Goal: Task Accomplishment & Management: Manage account settings

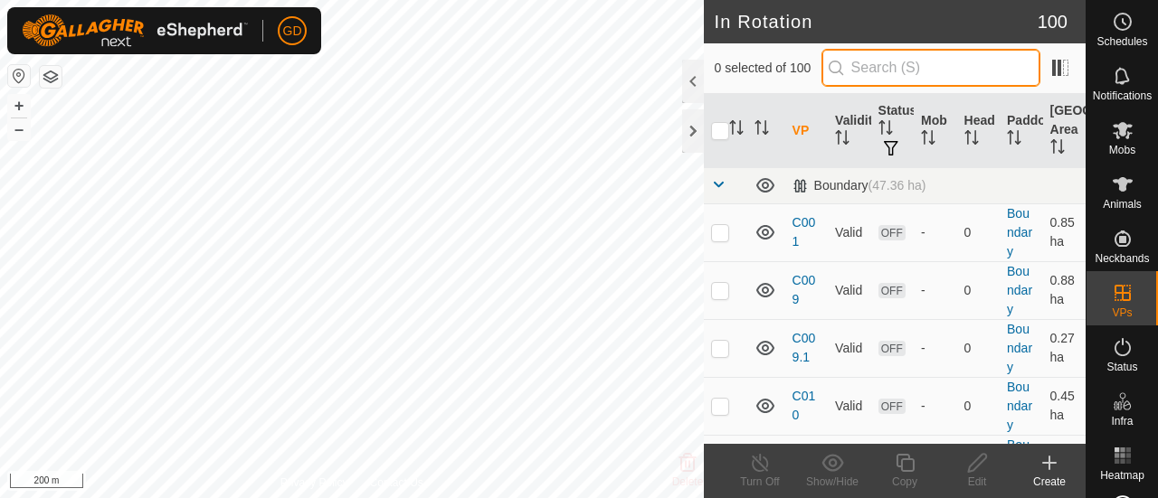
click at [890, 71] on input "text" at bounding box center [930, 68] width 219 height 38
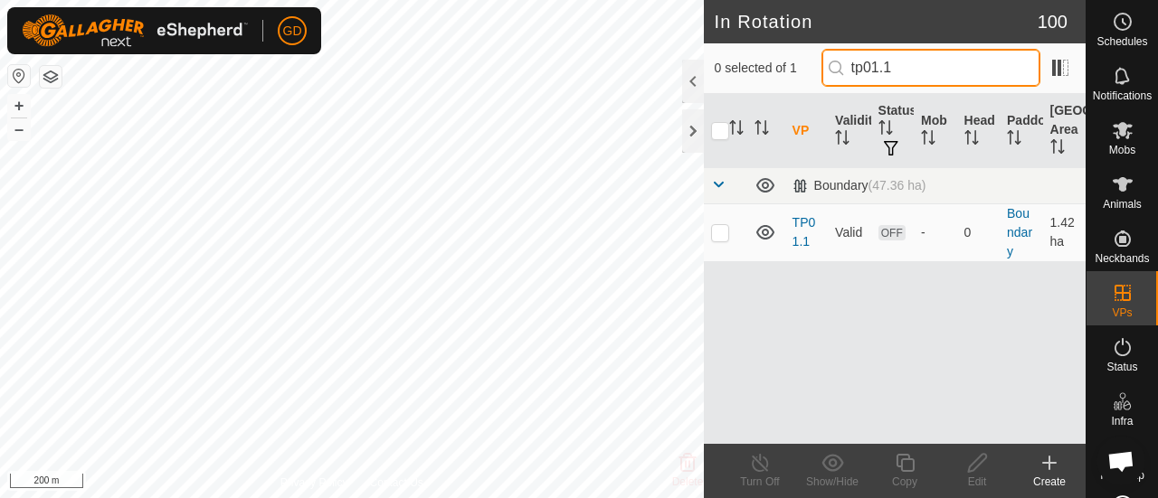
type input "tp01.1"
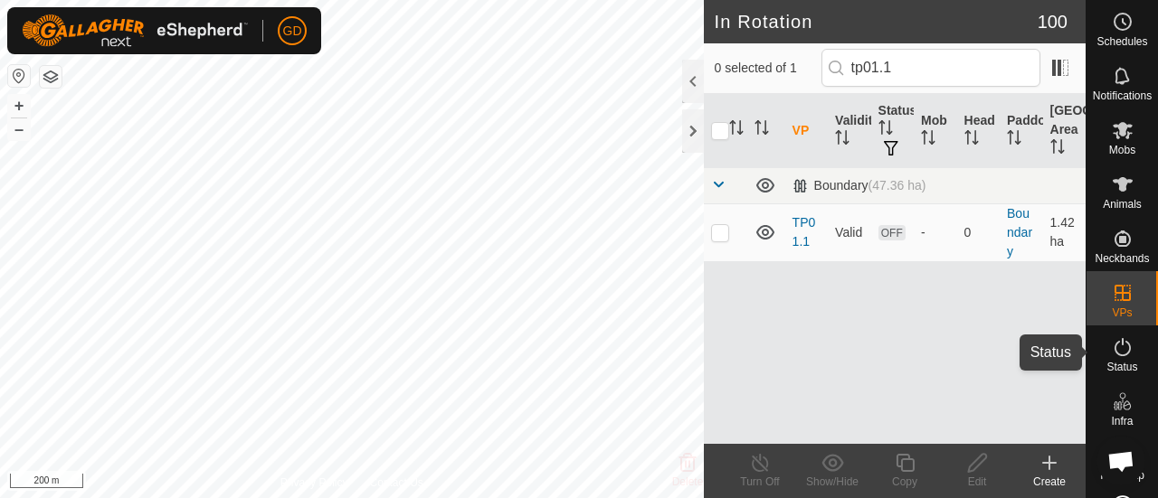
click at [1115, 354] on icon at bounding box center [1122, 347] width 22 height 22
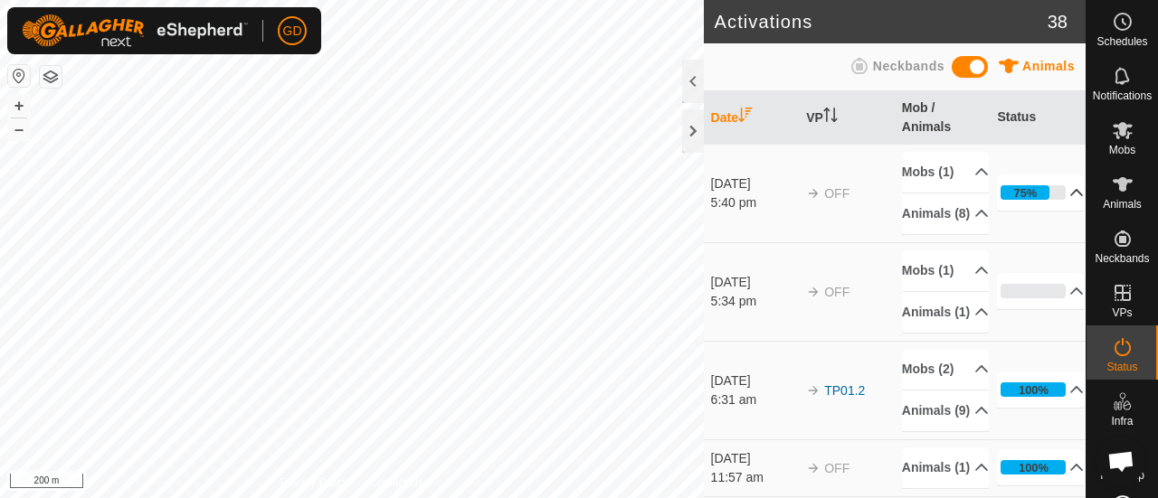
click at [1015, 211] on p-accordion-header "75%" at bounding box center [1040, 193] width 87 height 36
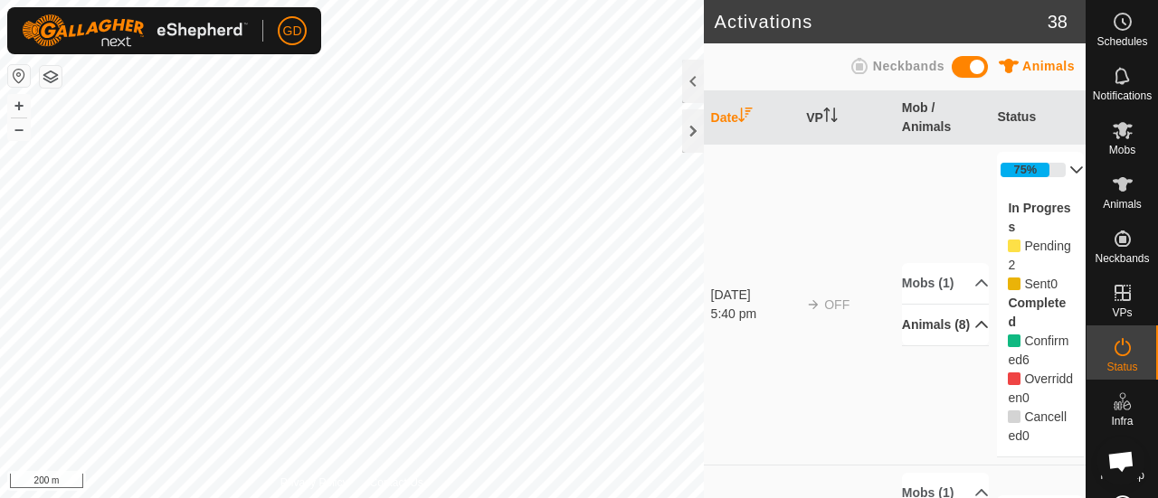
click at [913, 340] on p-accordion-header "Animals (8)" at bounding box center [945, 325] width 87 height 41
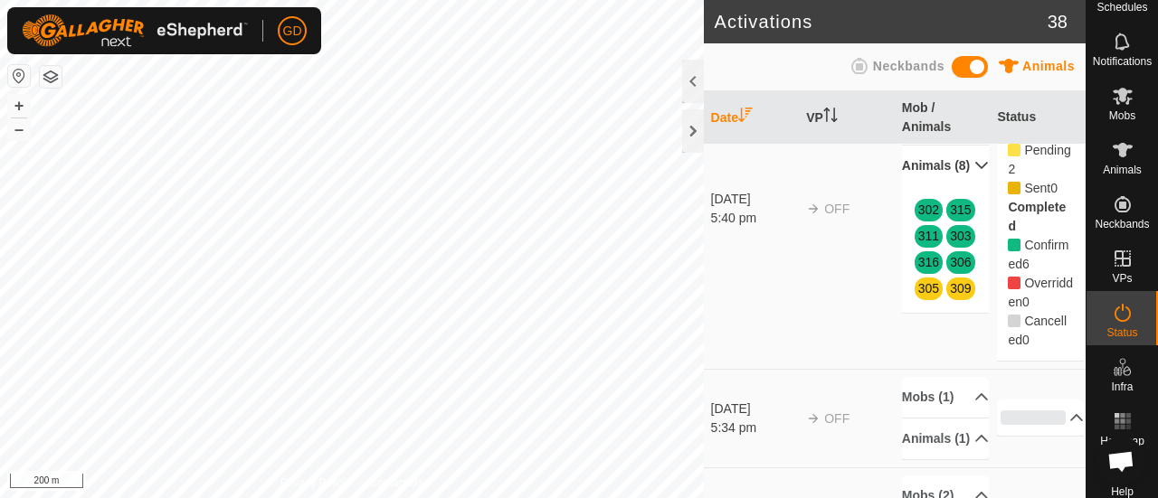
scroll to position [115, 0]
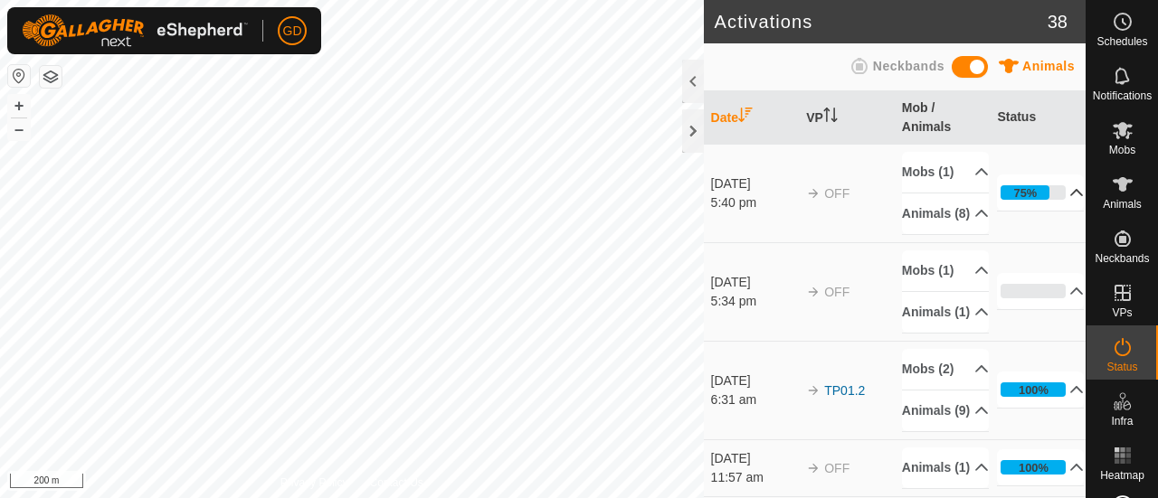
click at [1015, 211] on p-accordion-header "75%" at bounding box center [1040, 193] width 87 height 36
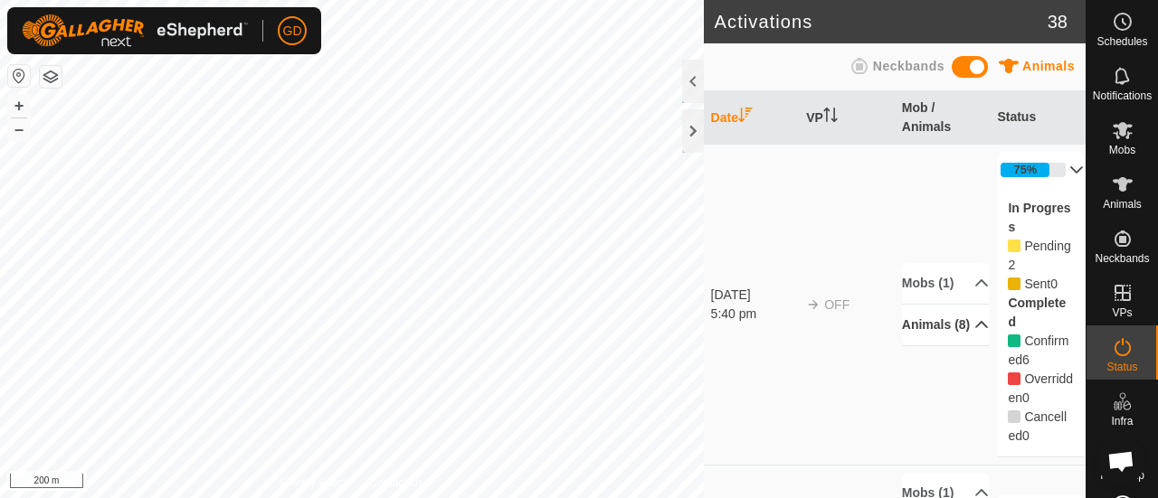
click at [919, 343] on p-accordion-header "Animals (8)" at bounding box center [945, 325] width 87 height 41
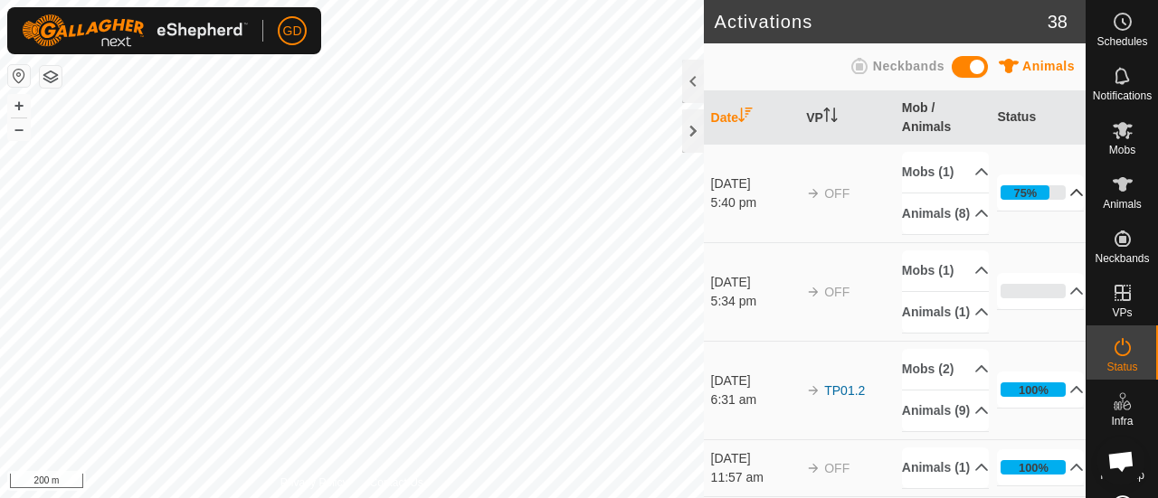
click at [1017, 211] on p-accordion-header "75%" at bounding box center [1040, 193] width 87 height 36
click at [1018, 211] on p-accordion-header "75%" at bounding box center [1040, 193] width 87 height 36
click at [1009, 209] on p-accordion-header "75%" at bounding box center [1040, 193] width 87 height 36
click at [22, 102] on button "+" at bounding box center [19, 106] width 22 height 22
click at [1009, 207] on p-accordion-header "75%" at bounding box center [1040, 193] width 87 height 36
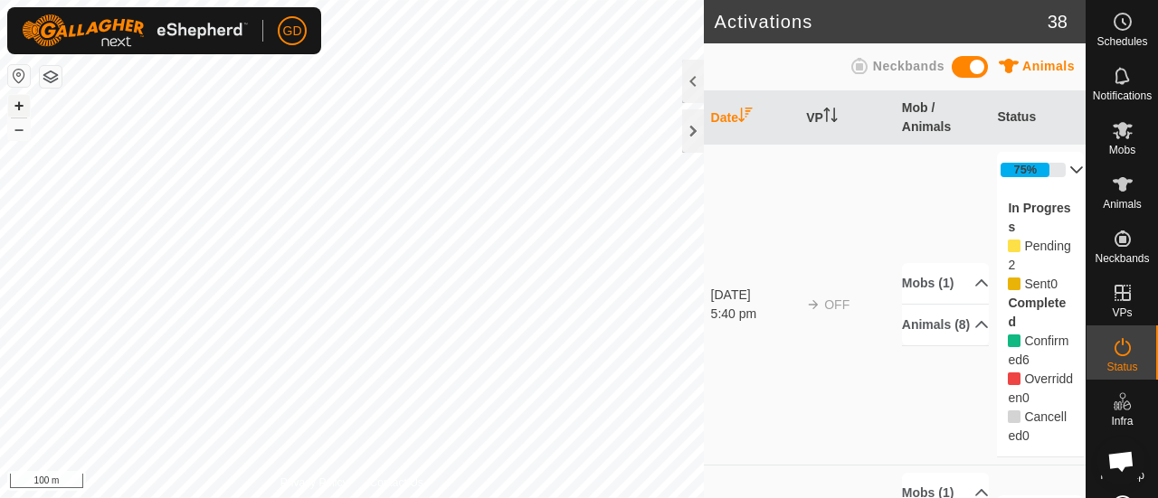
click at [21, 104] on button "+" at bounding box center [19, 106] width 22 height 22
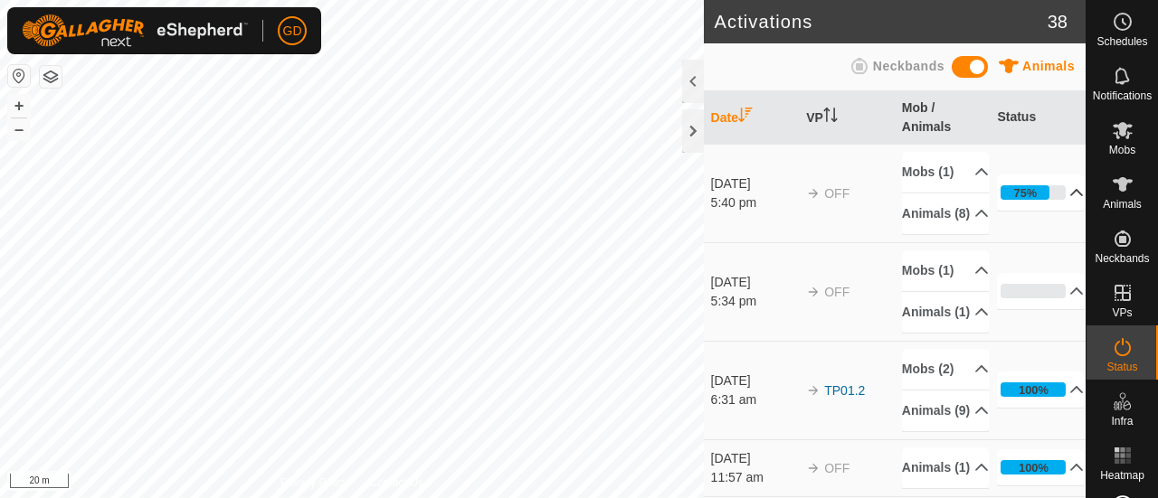
click at [1014, 205] on p-accordion-header "75%" at bounding box center [1040, 193] width 87 height 36
click at [915, 234] on p-accordion-header "Animals (8)" at bounding box center [945, 214] width 87 height 41
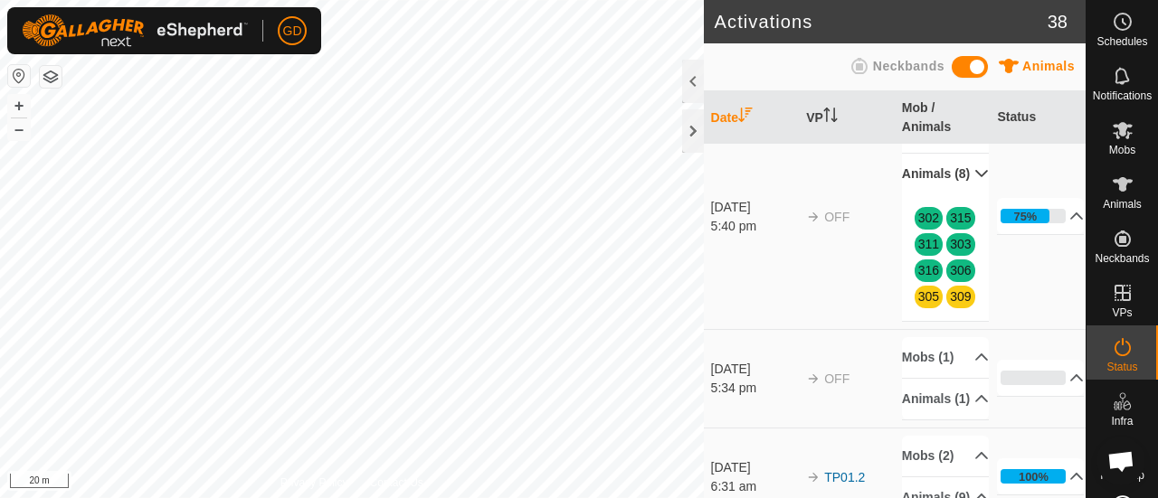
scroll to position [46, 0]
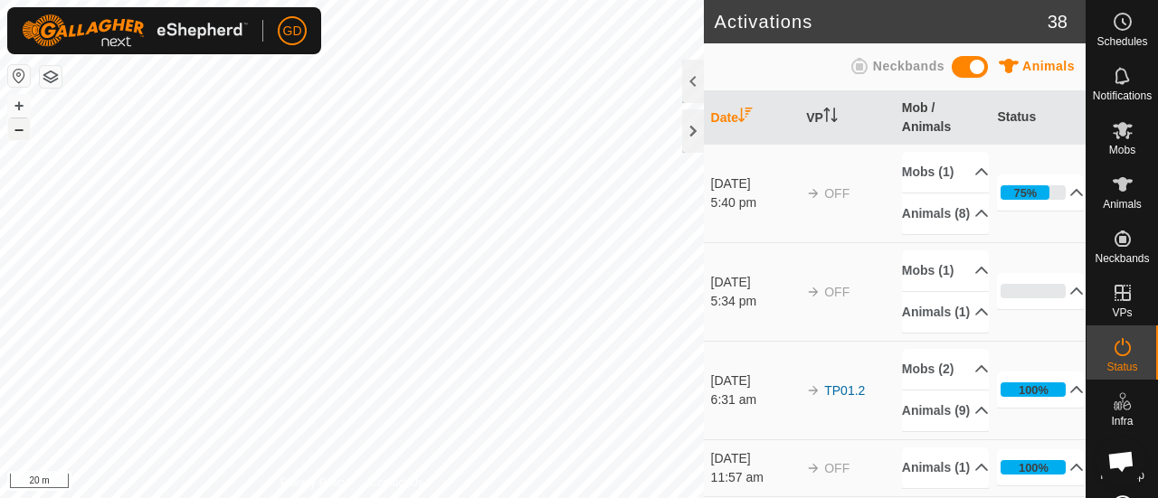
click at [18, 127] on button "–" at bounding box center [19, 129] width 22 height 22
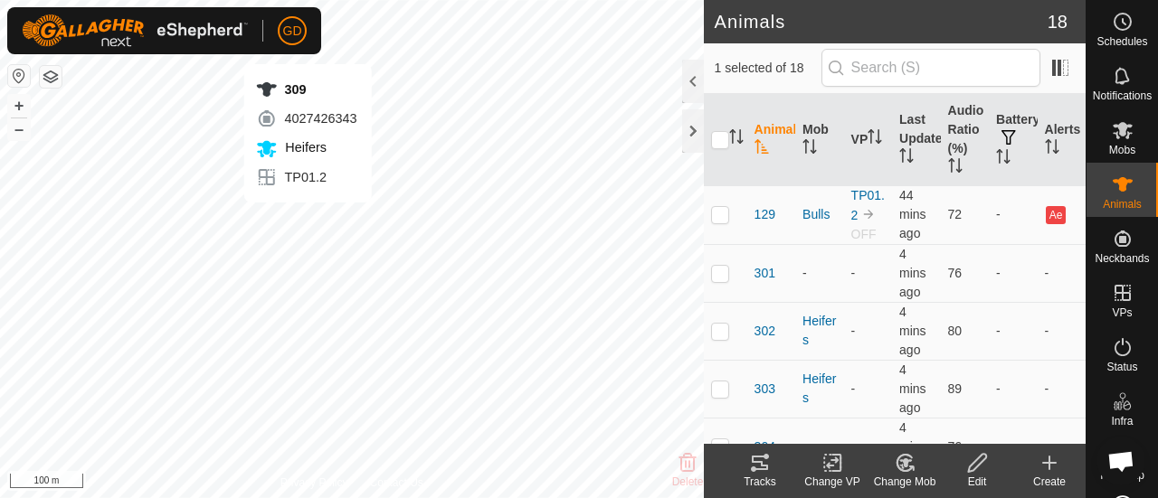
click at [760, 139] on icon "Activate to sort" at bounding box center [761, 146] width 14 height 14
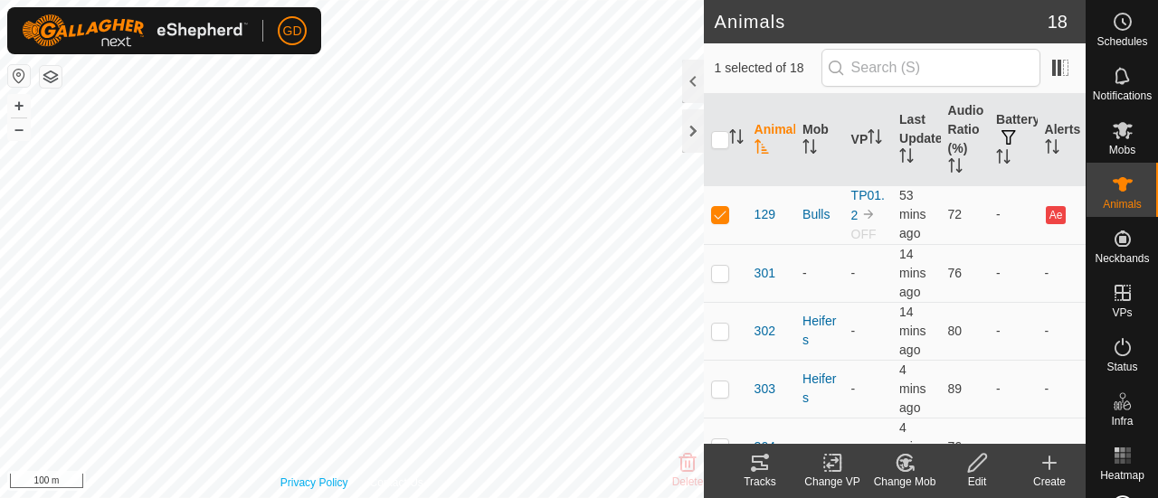
checkbox input "true"
click at [974, 461] on icon at bounding box center [977, 463] width 18 height 18
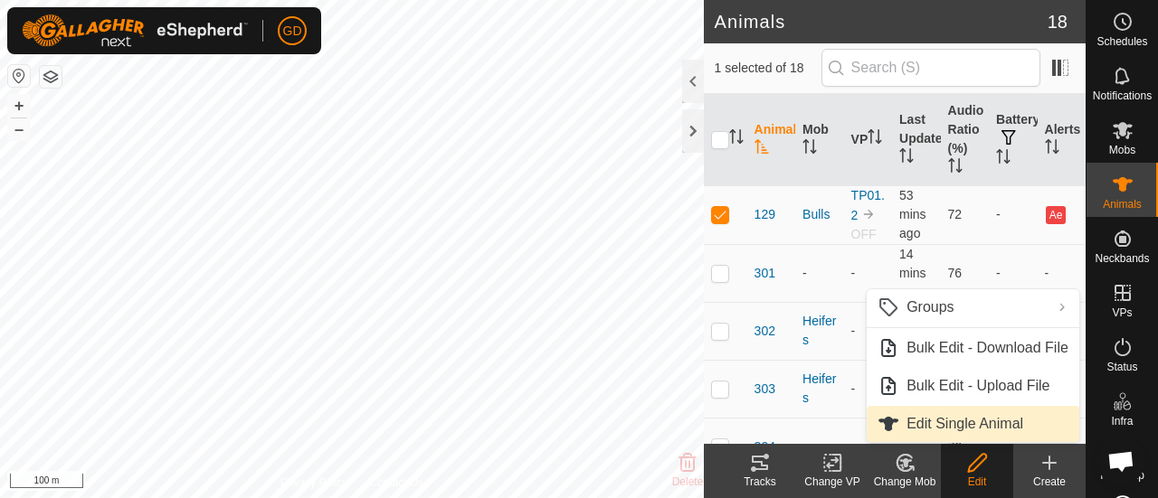
click at [967, 428] on link "Edit Single Animal" at bounding box center [972, 424] width 213 height 36
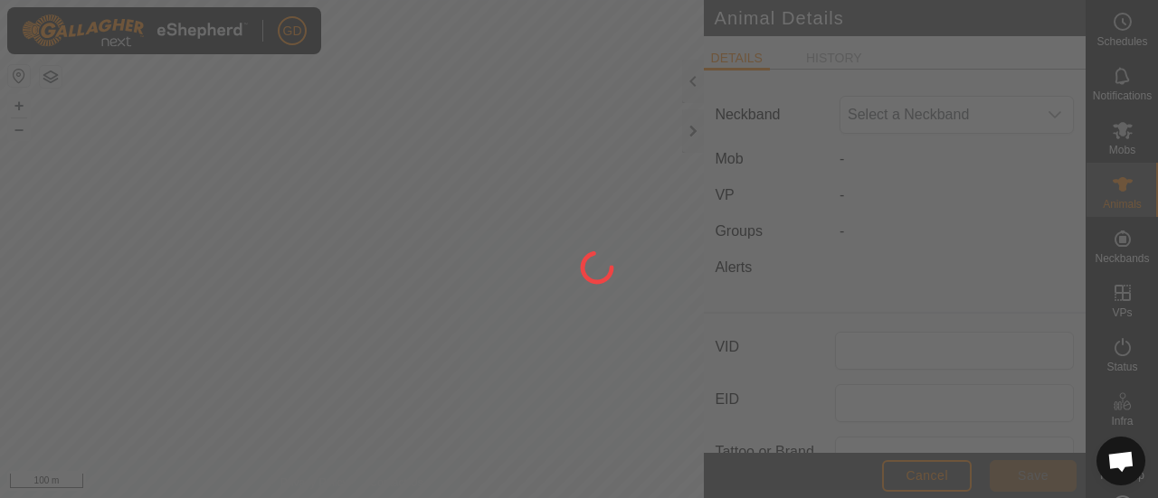
type input "129"
type input "982000114778810"
type input "Droughtmaster"
type input "09/2021"
type input "4 years"
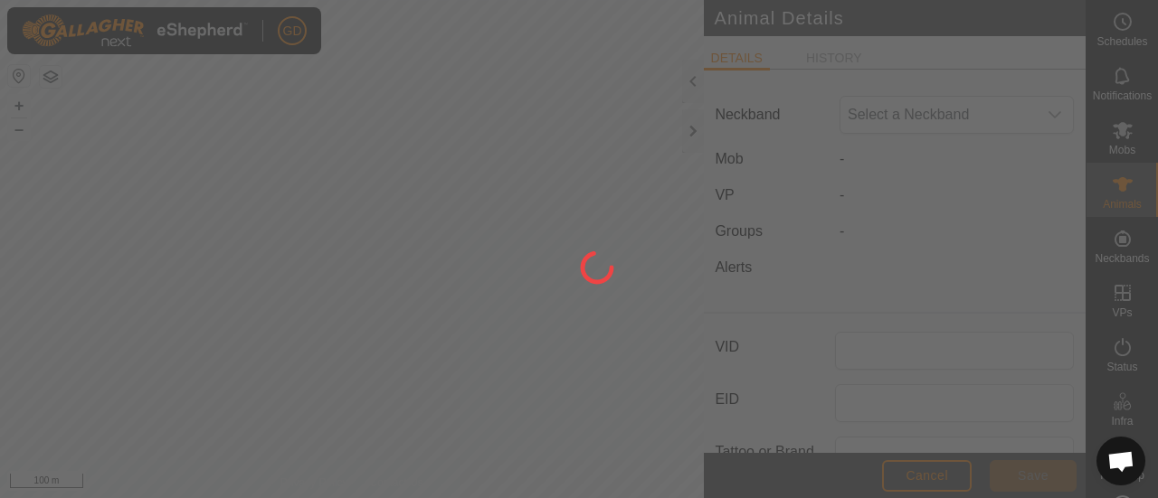
type input "756"
type input "[DATE]"
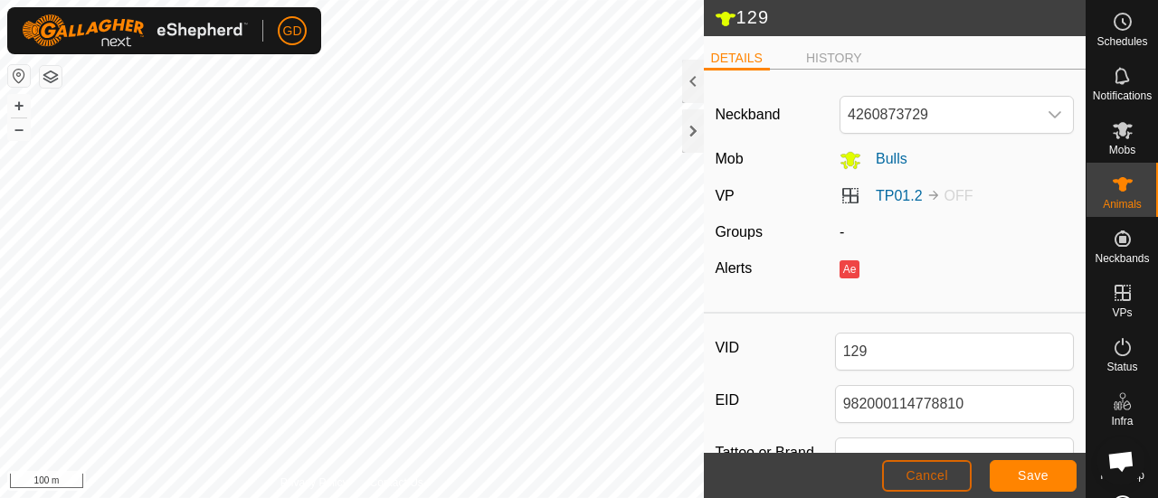
click at [925, 467] on button "Cancel" at bounding box center [927, 476] width 90 height 32
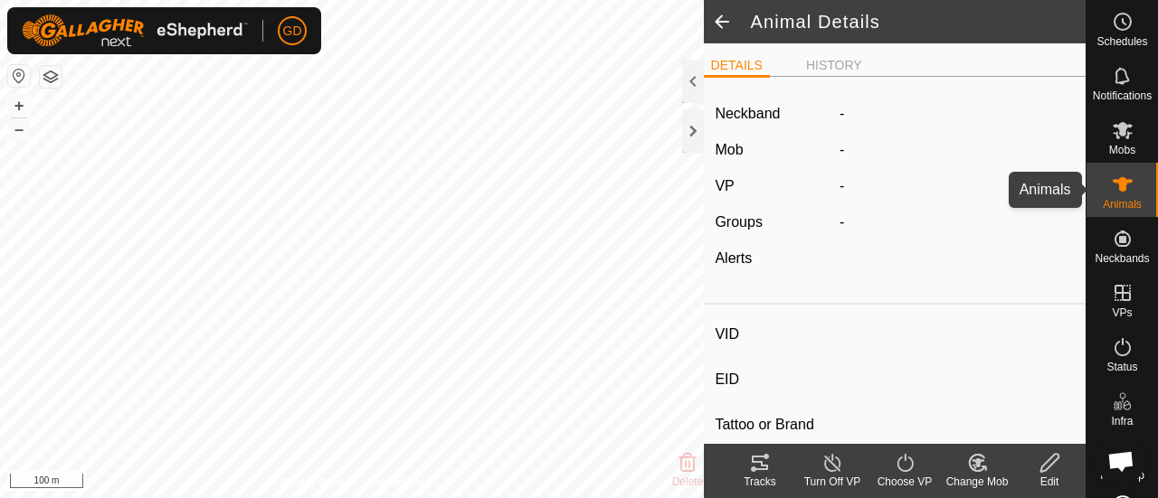
click at [1115, 189] on icon at bounding box center [1122, 184] width 20 height 14
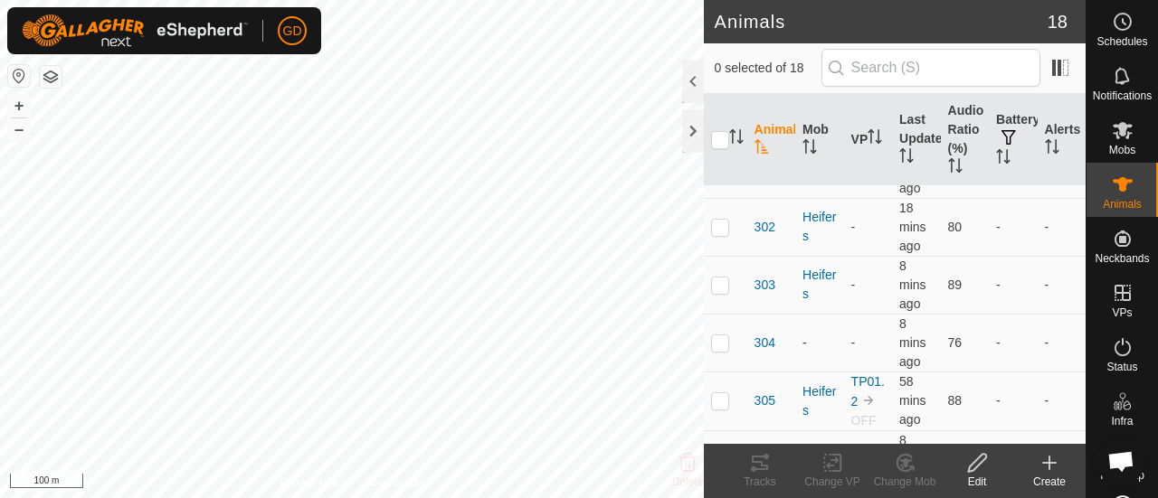
scroll to position [113, 0]
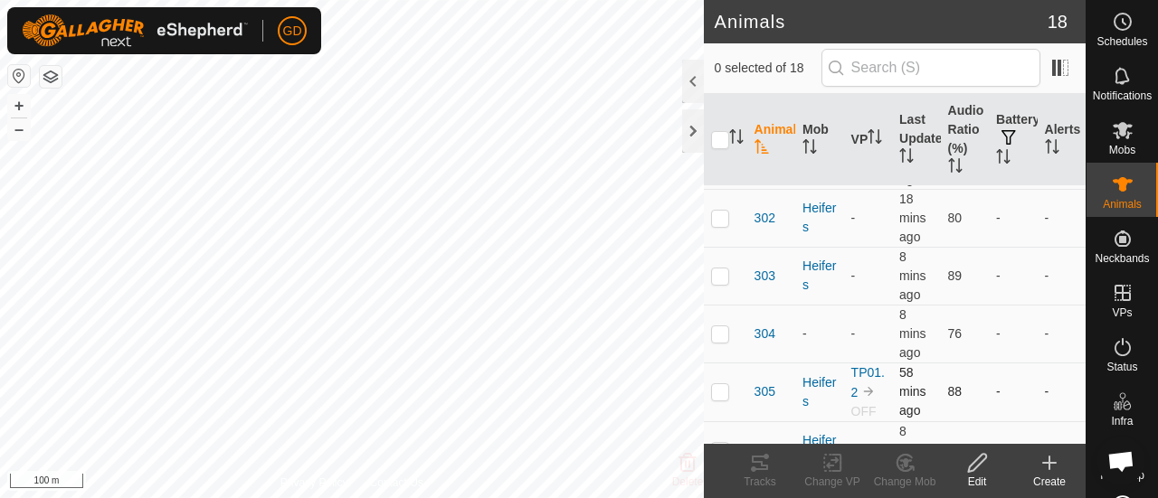
click at [722, 399] on p-checkbox at bounding box center [720, 391] width 18 height 14
checkbox input "true"
click at [975, 462] on icon at bounding box center [977, 463] width 23 height 22
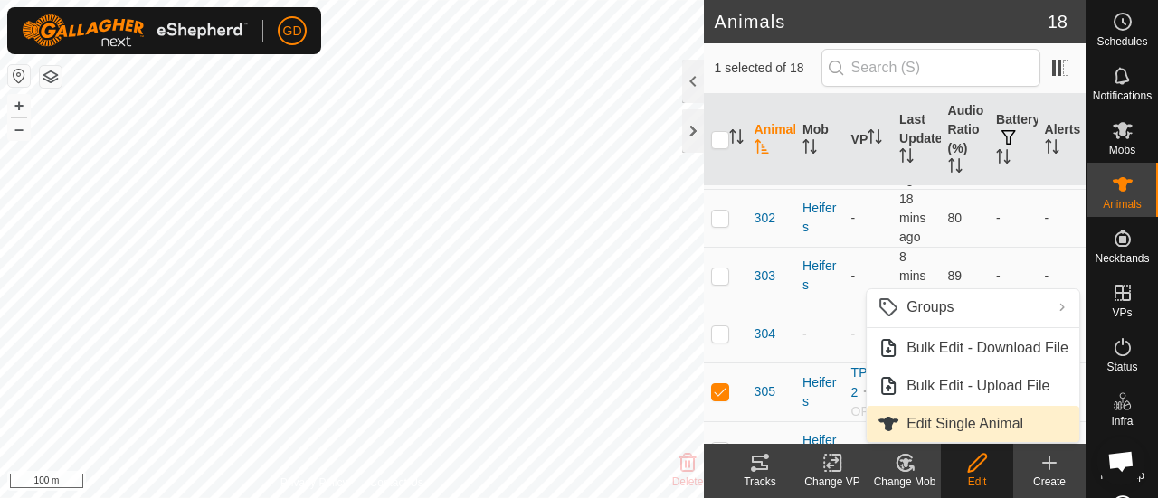
click at [969, 432] on link "Edit Single Animal" at bounding box center [972, 424] width 213 height 36
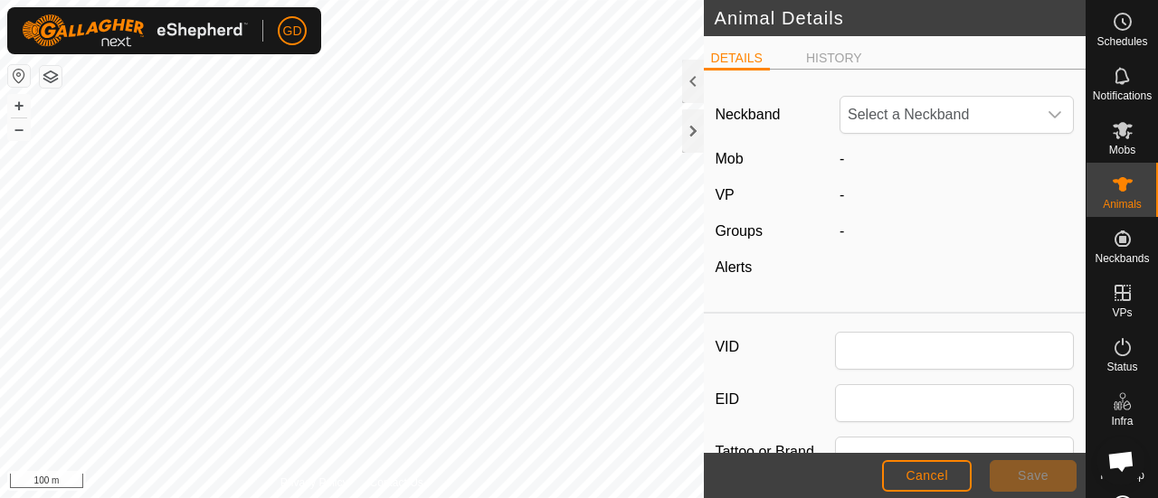
type input "305"
type input "982123862118063"
type input "Droughtmaster"
type input "0"
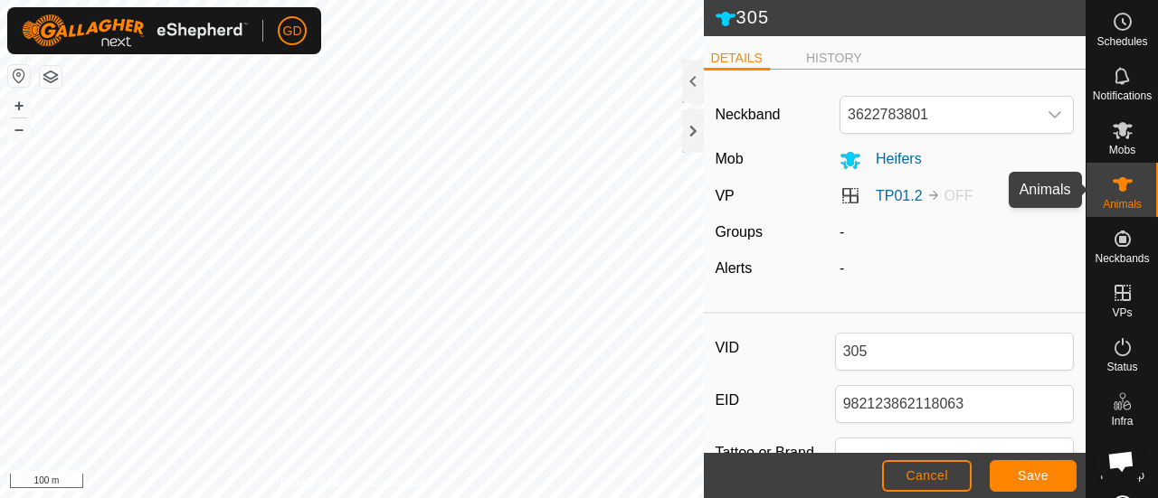
click at [1112, 182] on icon at bounding box center [1122, 184] width 20 height 14
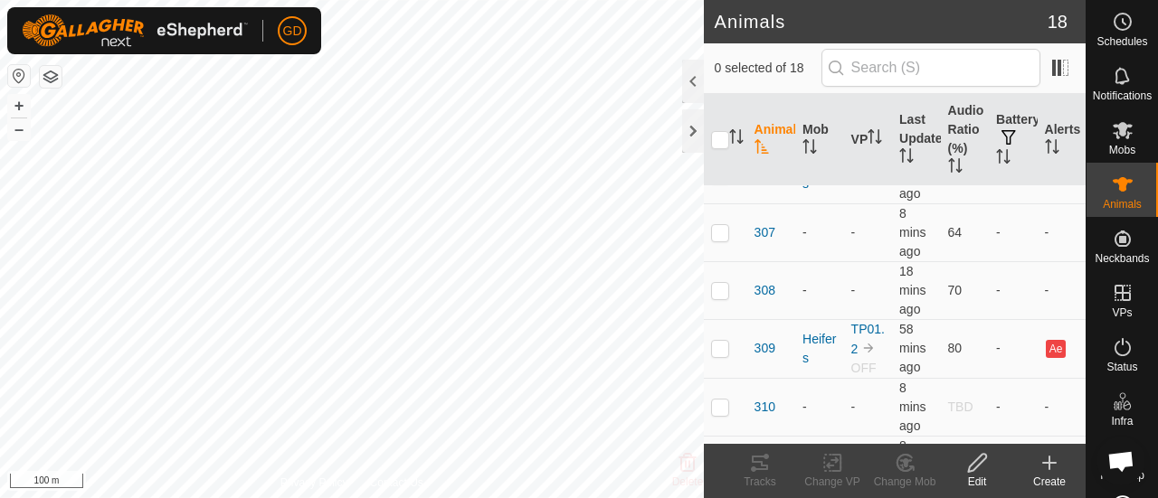
scroll to position [430, 0]
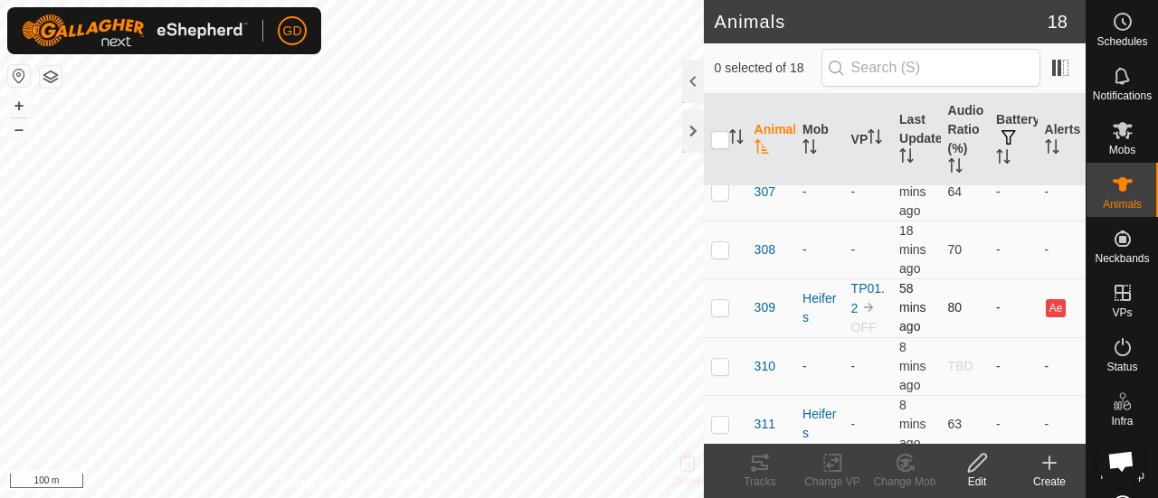
click at [721, 315] on p-checkbox at bounding box center [720, 307] width 18 height 14
checkbox input "true"
click at [979, 468] on icon at bounding box center [977, 463] width 23 height 22
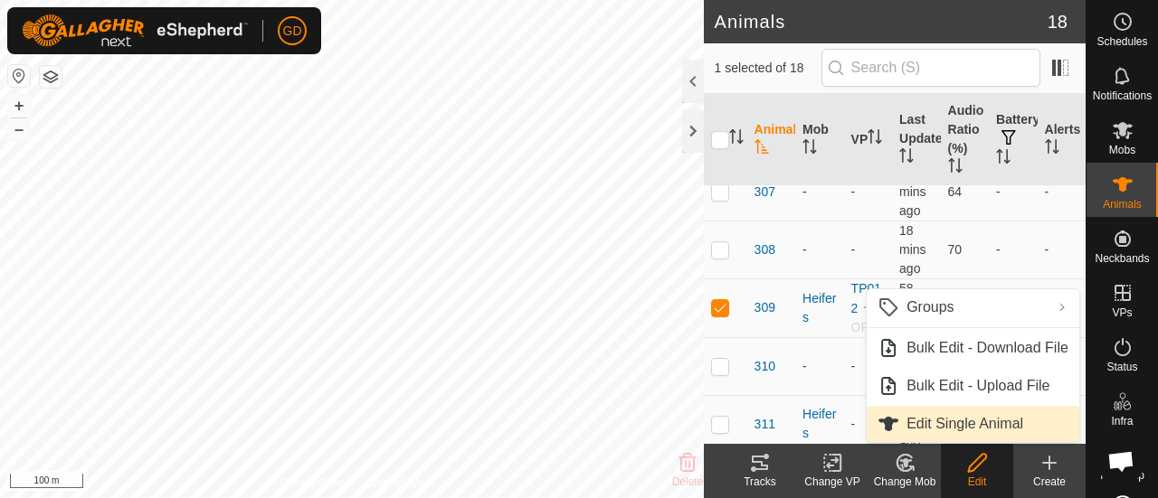
click at [939, 425] on link "Edit Single Animal" at bounding box center [972, 424] width 213 height 36
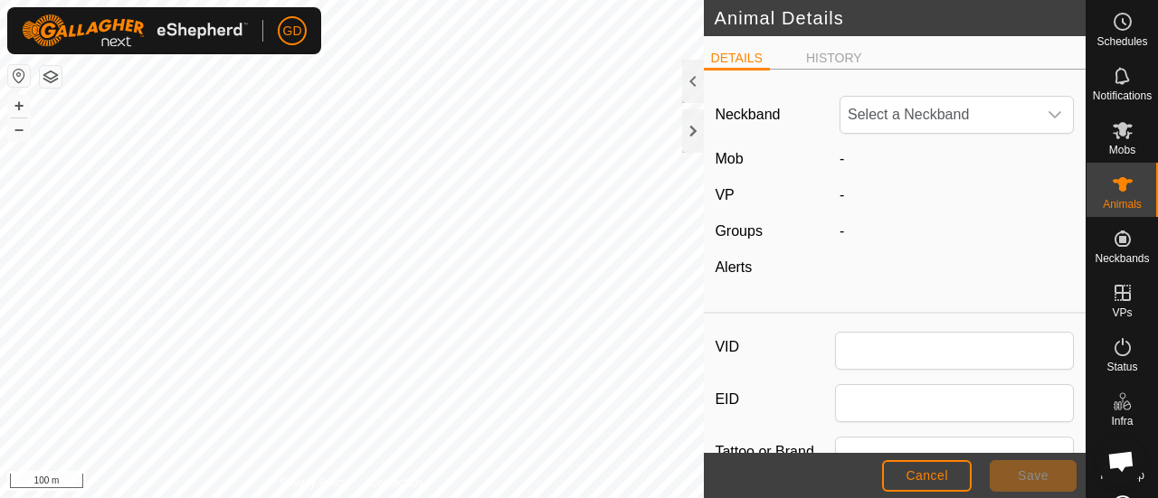
type input "309"
type input "982123826118692"
type input "Droughtmaster"
type input "0"
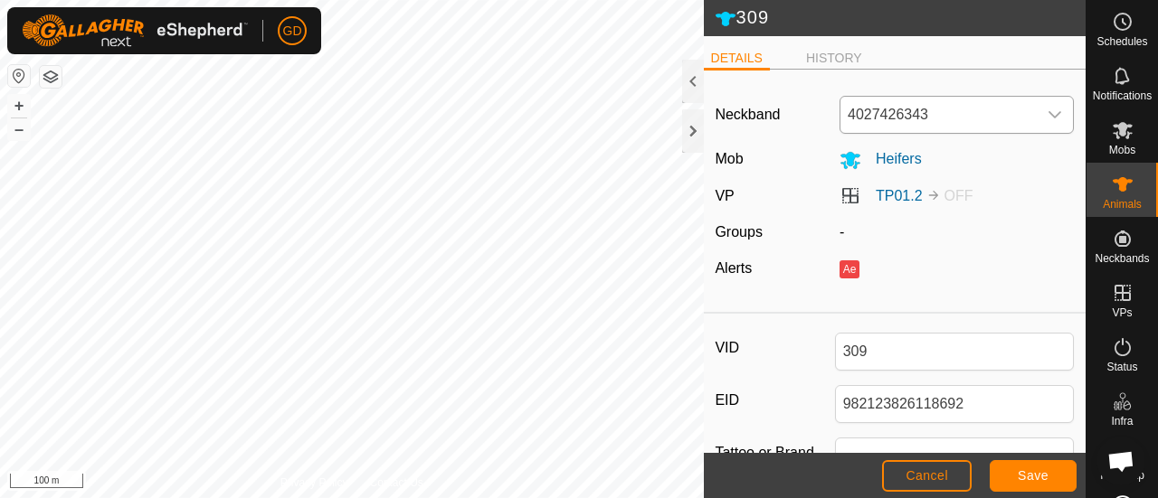
click at [1047, 119] on icon "dropdown trigger" at bounding box center [1054, 115] width 14 height 14
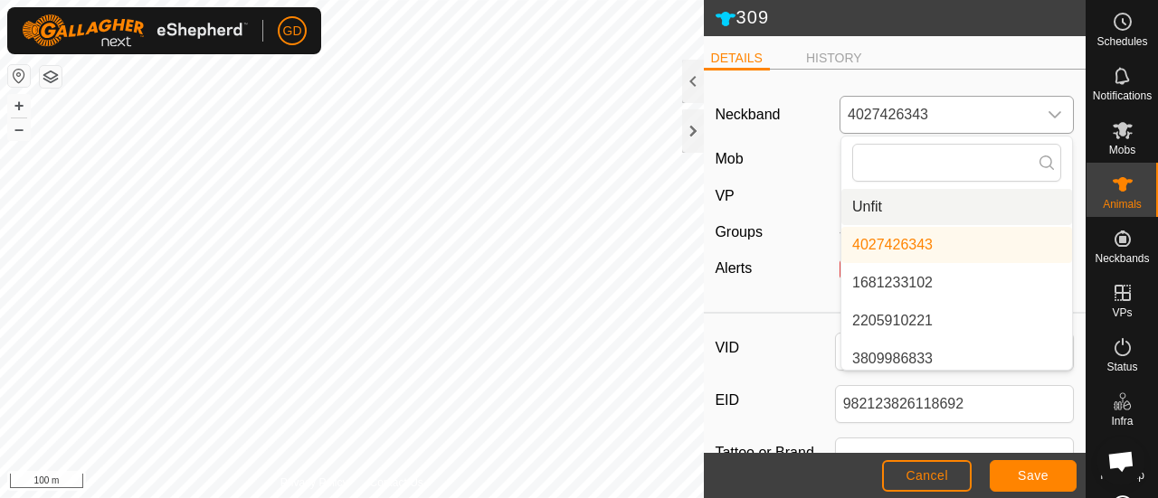
click at [873, 203] on li "Unfit" at bounding box center [956, 207] width 231 height 36
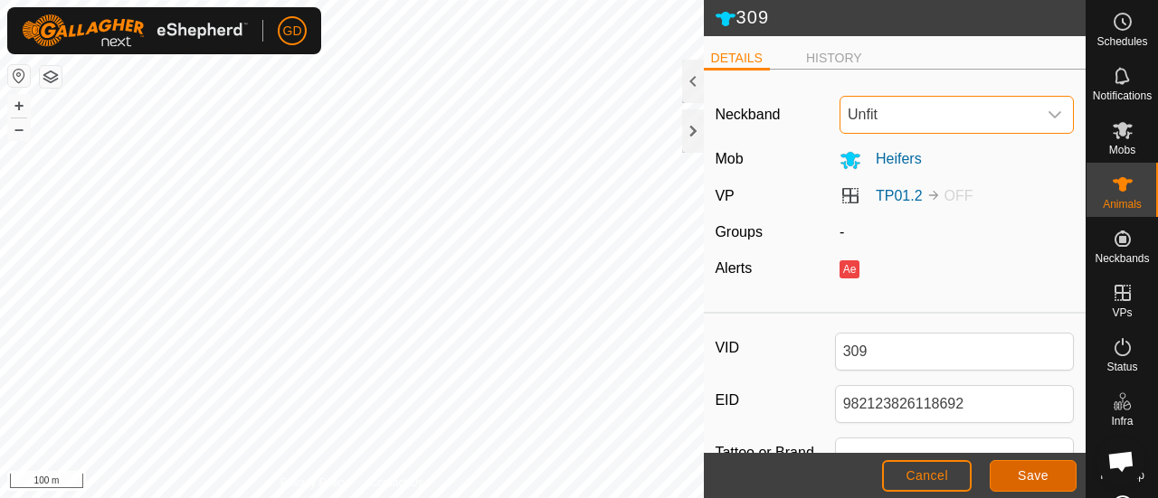
click at [1026, 467] on button "Save" at bounding box center [1032, 476] width 87 height 32
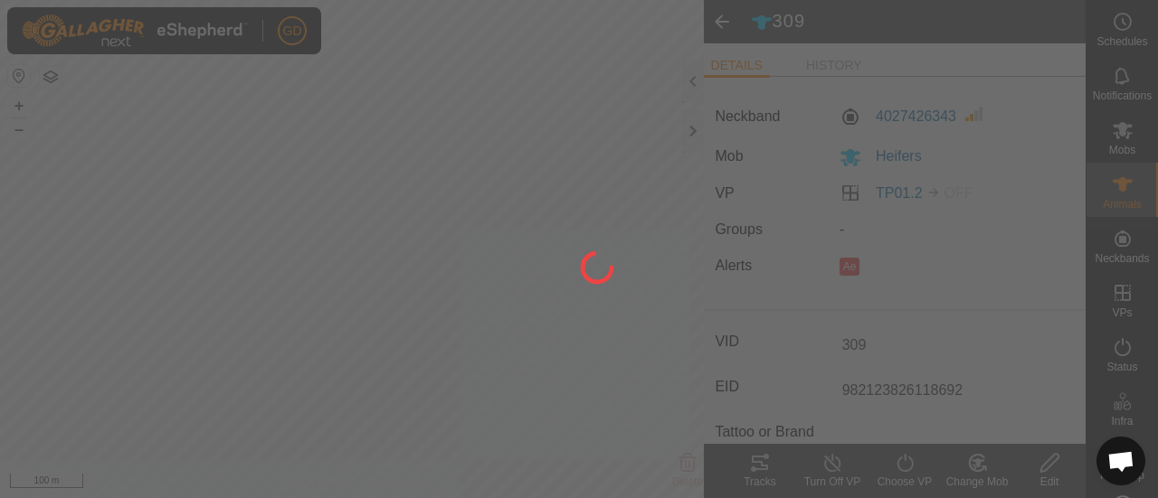
type input "-"
type input "0 kg"
type input "-"
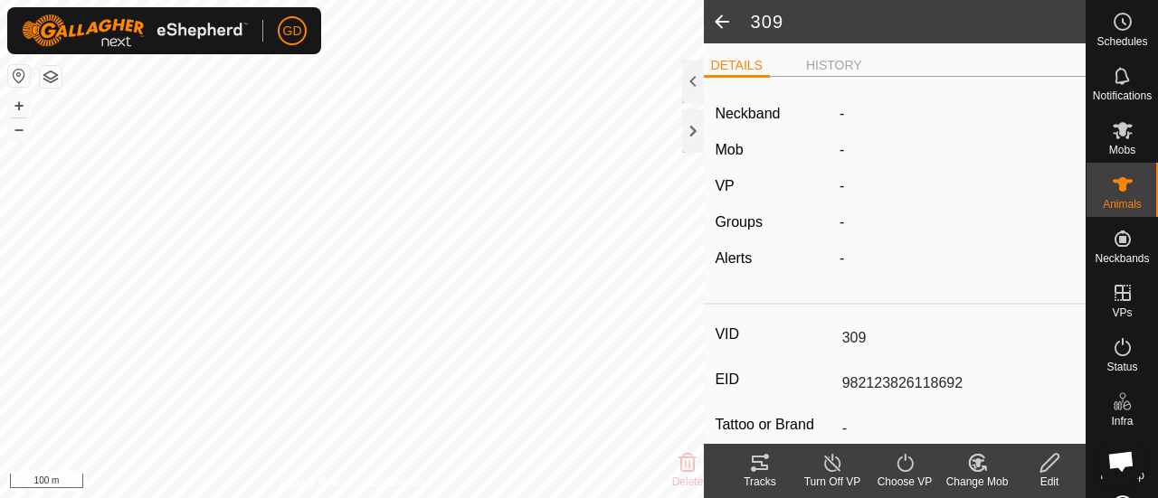
click at [721, 13] on span at bounding box center [722, 21] width 36 height 43
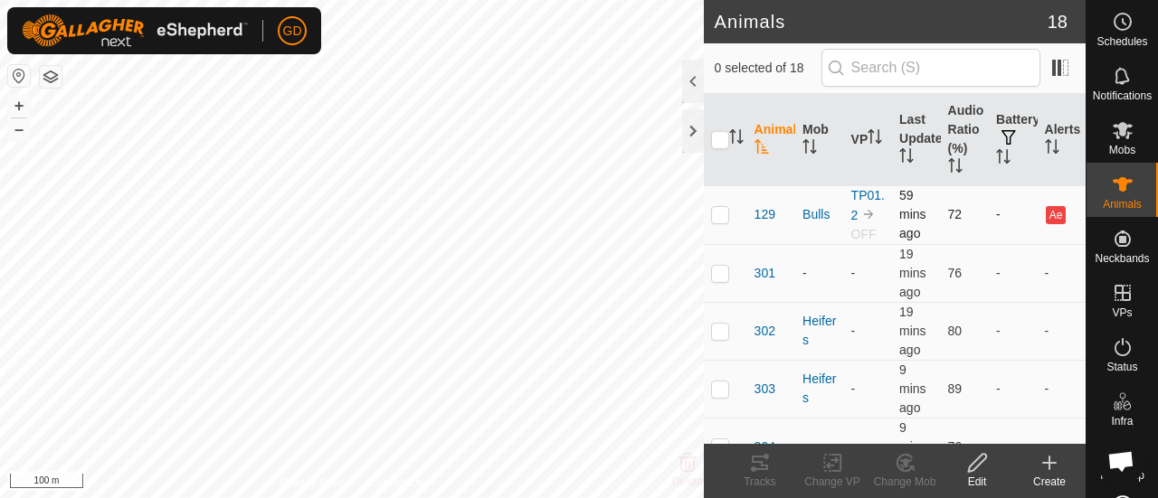
click at [713, 222] on p-checkbox at bounding box center [720, 214] width 18 height 14
checkbox input "true"
click at [973, 469] on icon at bounding box center [977, 463] width 18 height 18
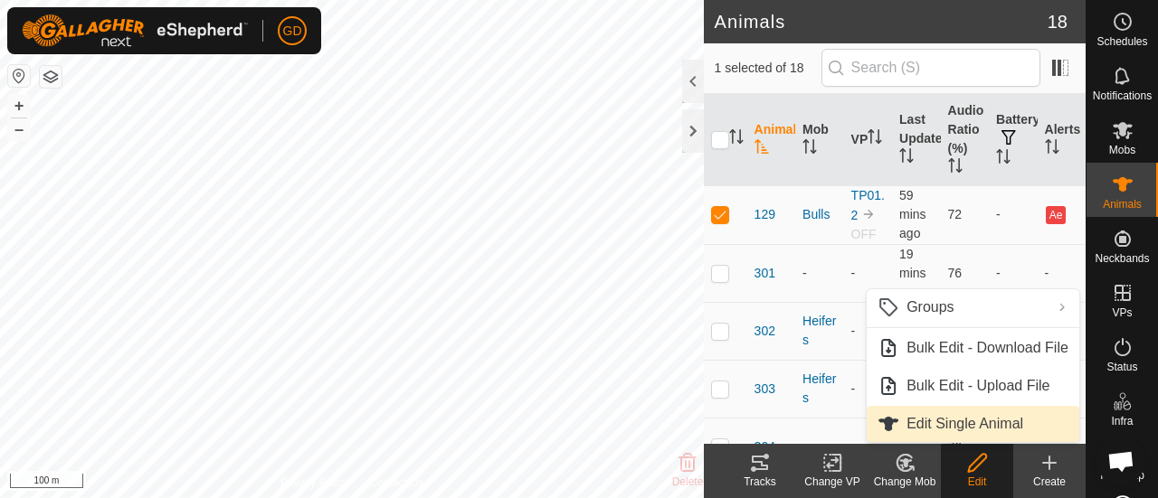
click at [941, 426] on link "Edit Single Animal" at bounding box center [972, 424] width 213 height 36
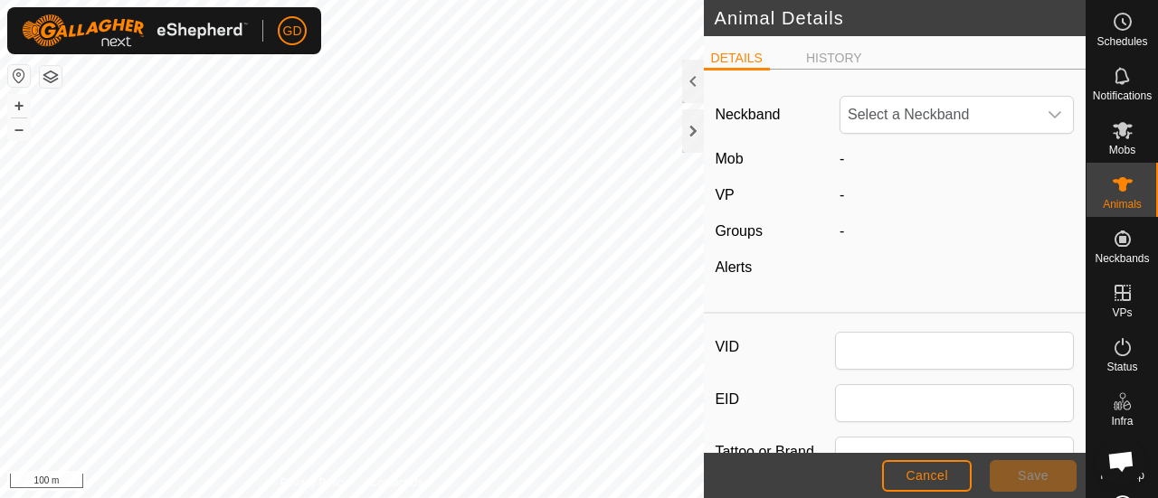
type input "129"
type input "982000114778810"
type input "Droughtmaster"
type input "09/2021"
type input "4 years"
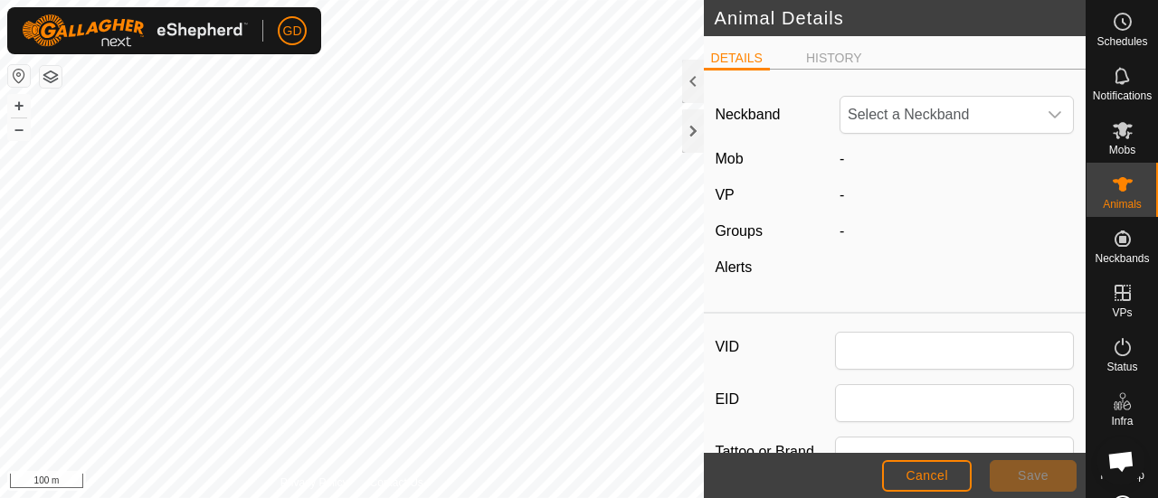
type input "756"
type input "17 Aug, 2025"
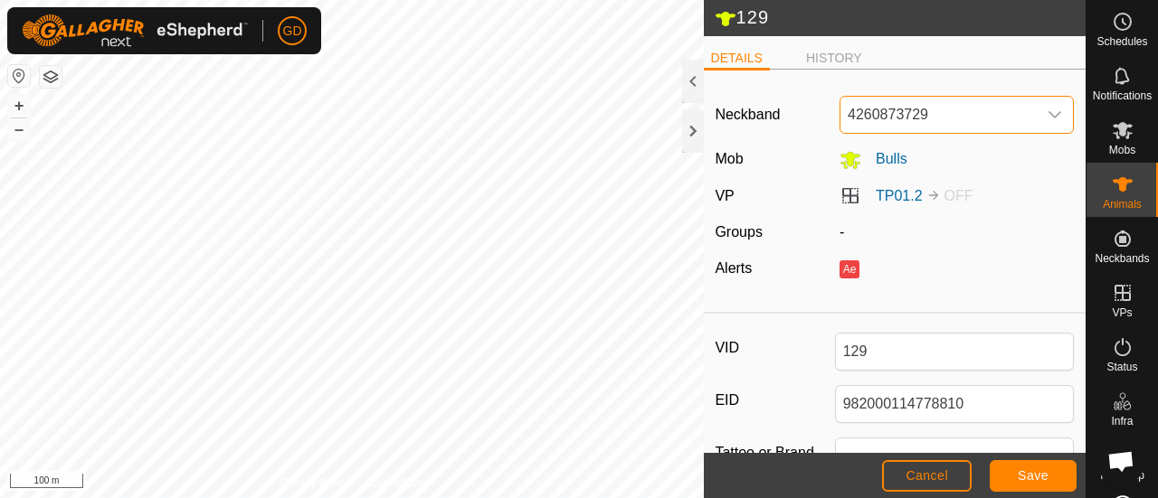
click at [866, 120] on span "4260873729" at bounding box center [938, 115] width 196 height 36
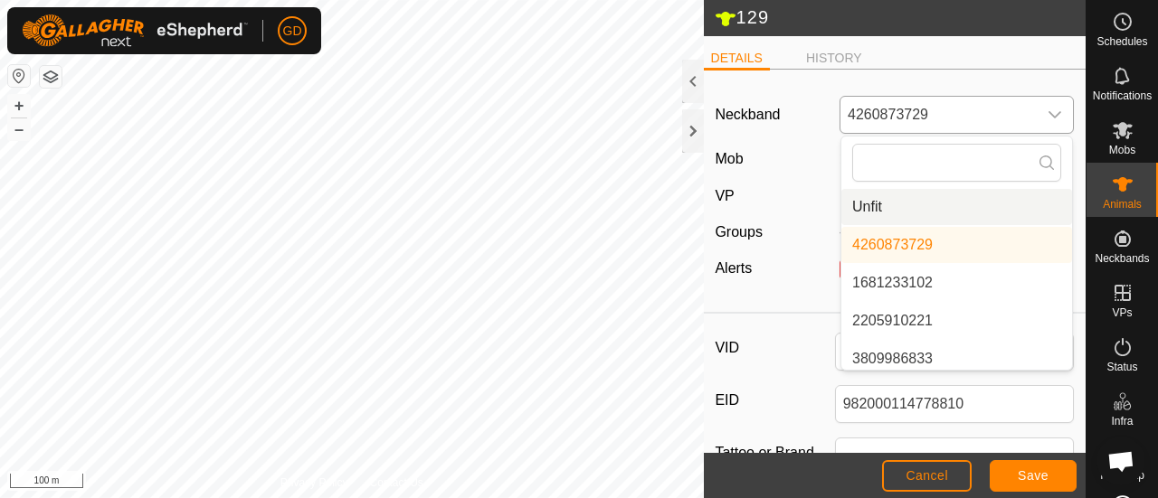
click at [868, 205] on li "Unfit" at bounding box center [956, 207] width 231 height 36
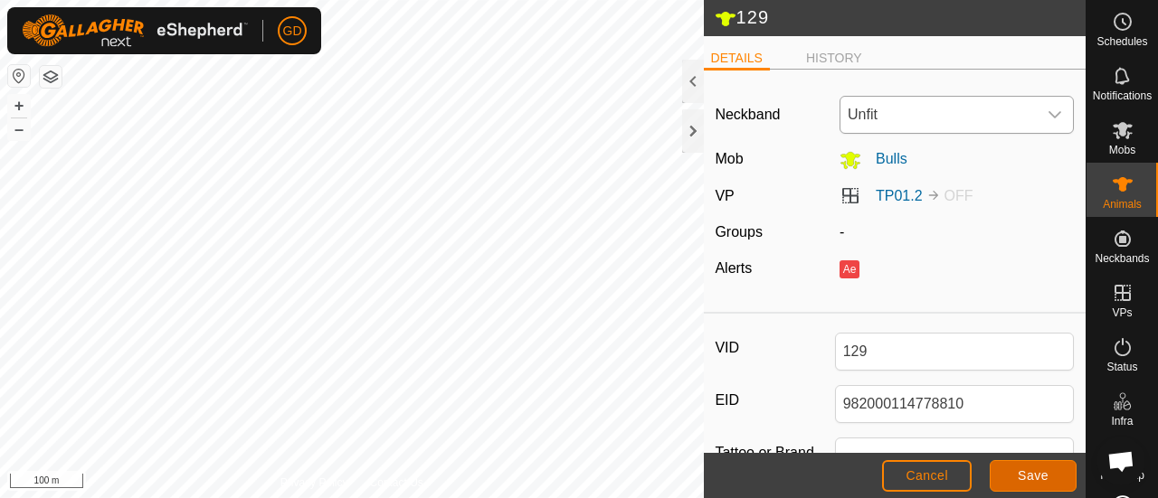
click at [1019, 474] on span "Save" at bounding box center [1032, 475] width 31 height 14
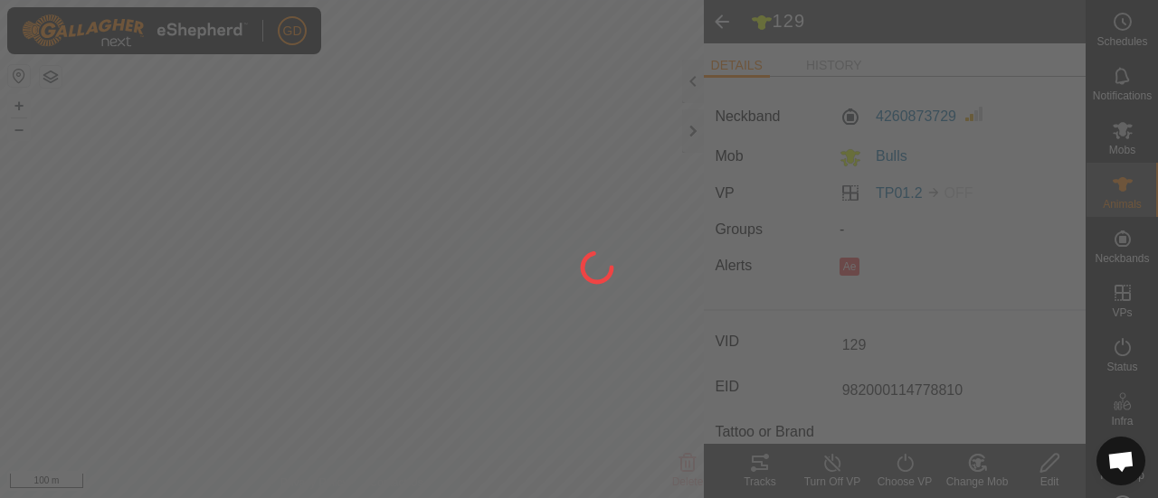
type input "-"
type input "756 kg"
type input "-"
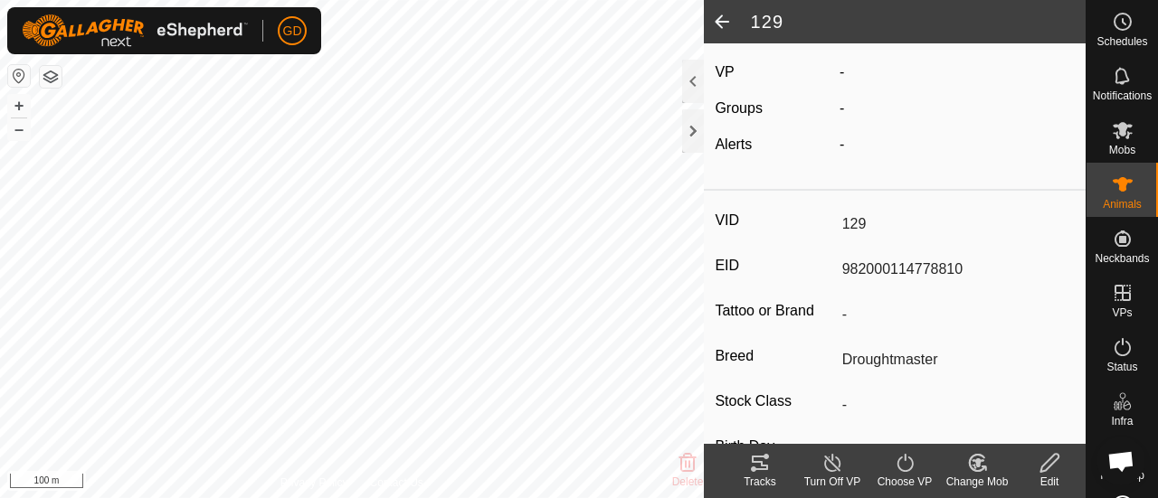
scroll to position [116, 0]
click at [1125, 193] on icon at bounding box center [1122, 185] width 22 height 22
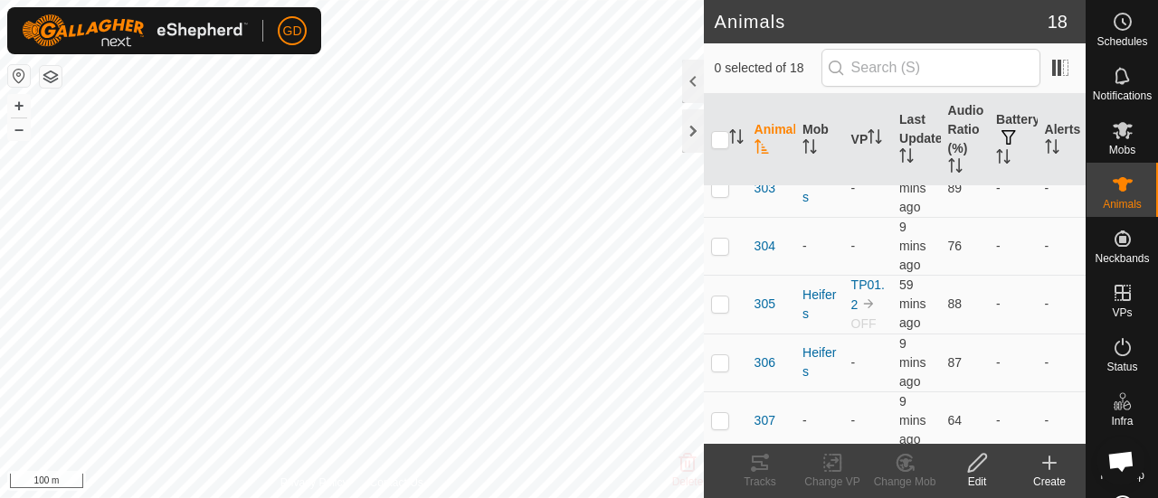
scroll to position [187, 0]
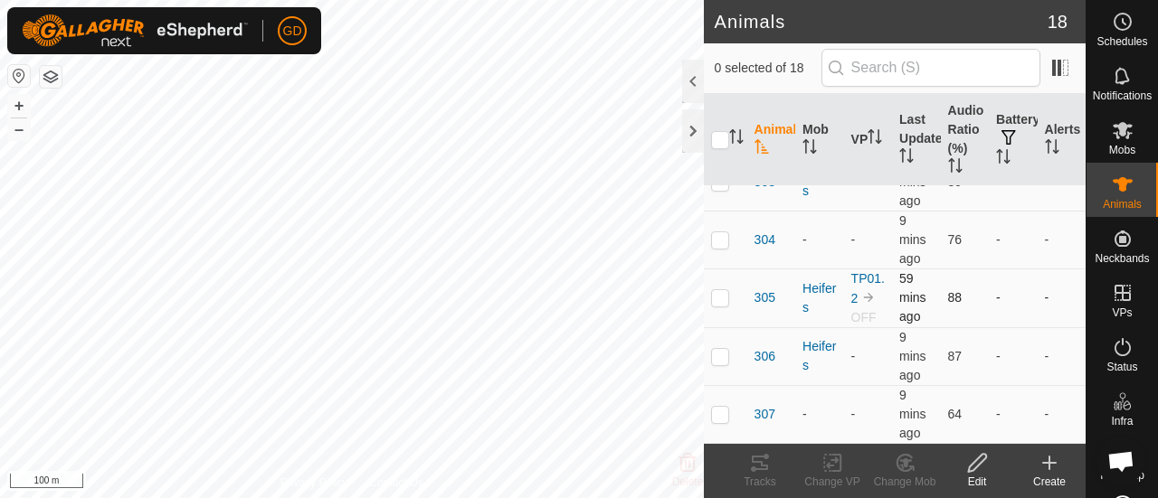
click at [729, 326] on td at bounding box center [725, 298] width 43 height 59
checkbox input "true"
click at [972, 459] on icon at bounding box center [977, 463] width 23 height 22
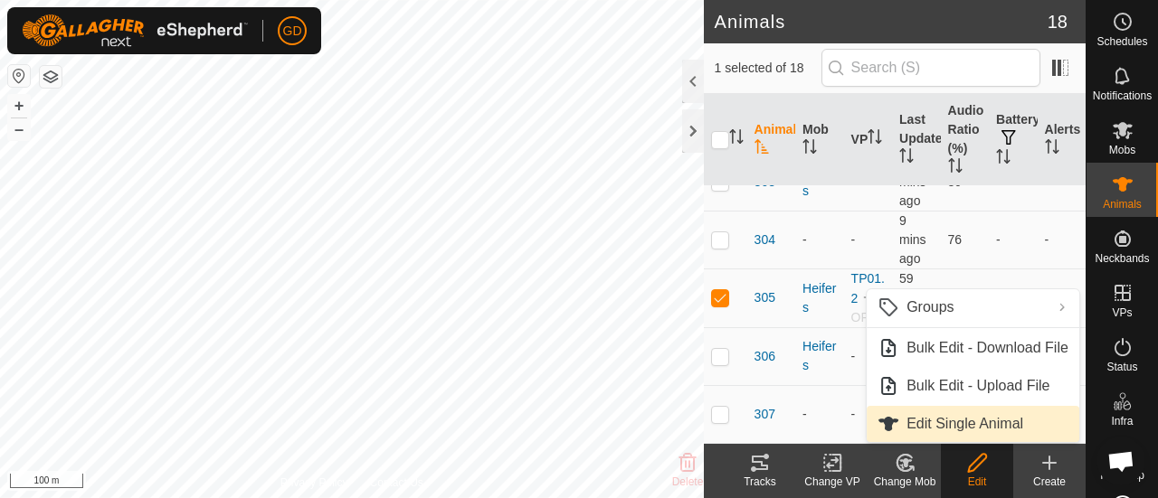
click at [923, 424] on link "Edit Single Animal" at bounding box center [972, 424] width 213 height 36
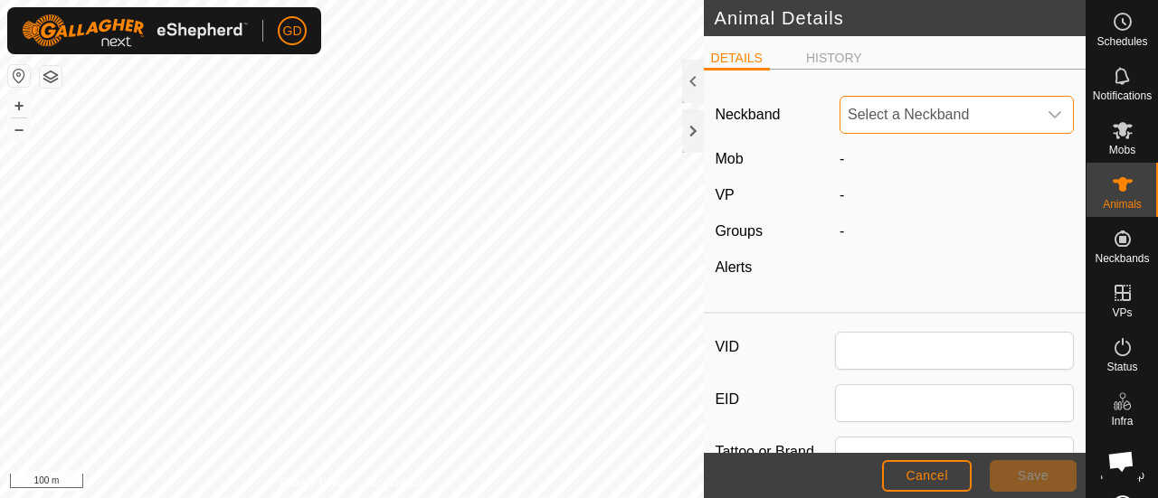
click at [881, 120] on span "Select a Neckband" at bounding box center [938, 115] width 196 height 36
type input "305"
type input "982123862118063"
type input "Droughtmaster"
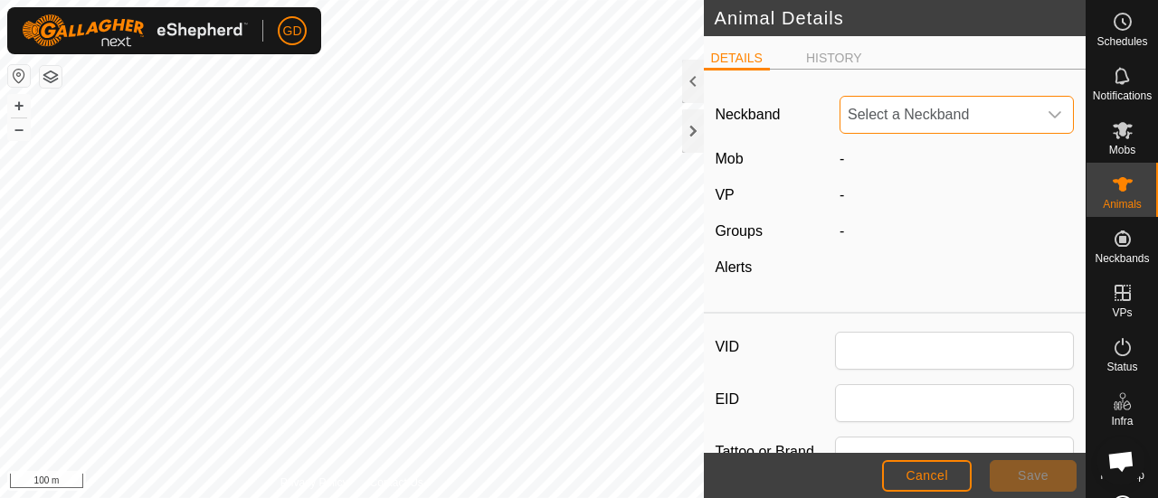
type input "0"
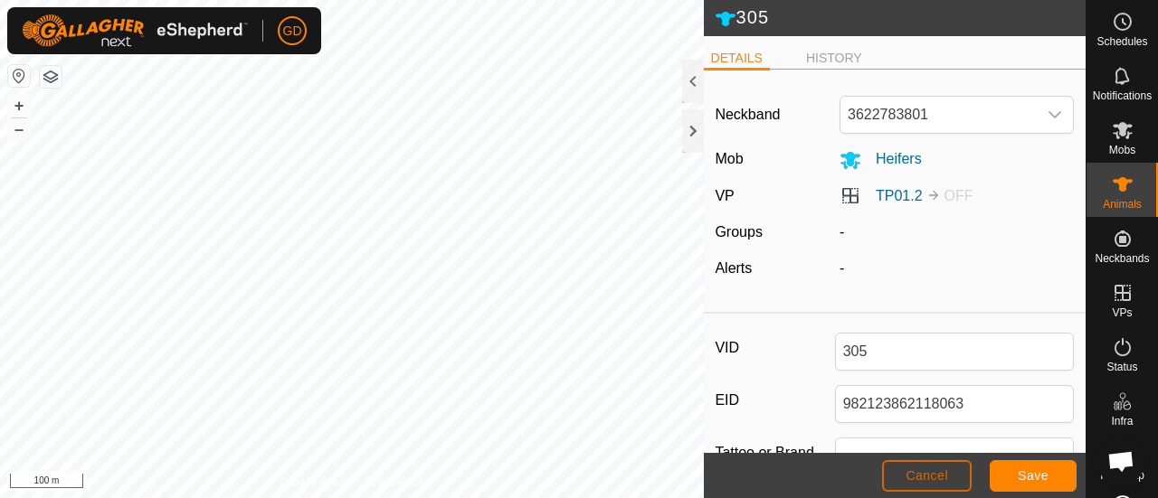
drag, startPoint x: 941, startPoint y: 472, endPoint x: 980, endPoint y: 224, distance: 250.8
click at [980, 224] on article "305 DETAILS HISTORY Neckband 3622783801 Mob Heifers VP TP01.2 OFF Groups - Aler…" at bounding box center [895, 249] width 382 height 498
click at [941, 115] on span "3622783801" at bounding box center [938, 115] width 196 height 36
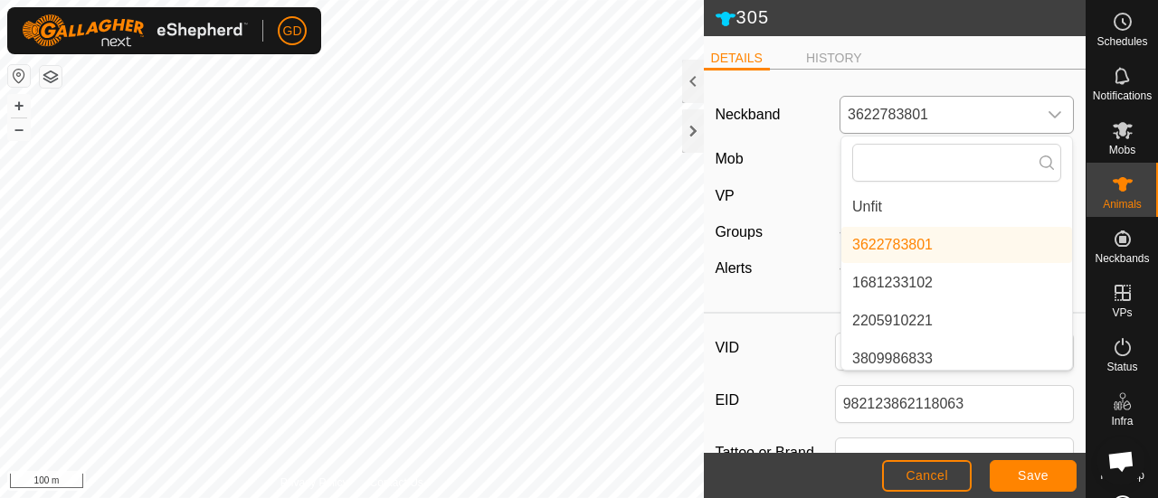
click at [884, 202] on li "Unfit" at bounding box center [956, 207] width 231 height 36
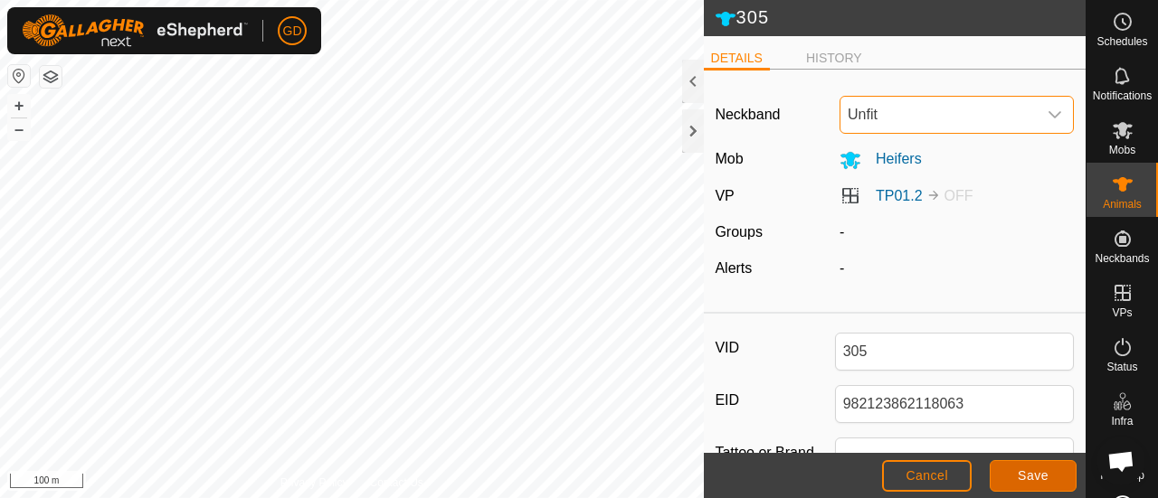
click at [1016, 473] on button "Save" at bounding box center [1032, 476] width 87 height 32
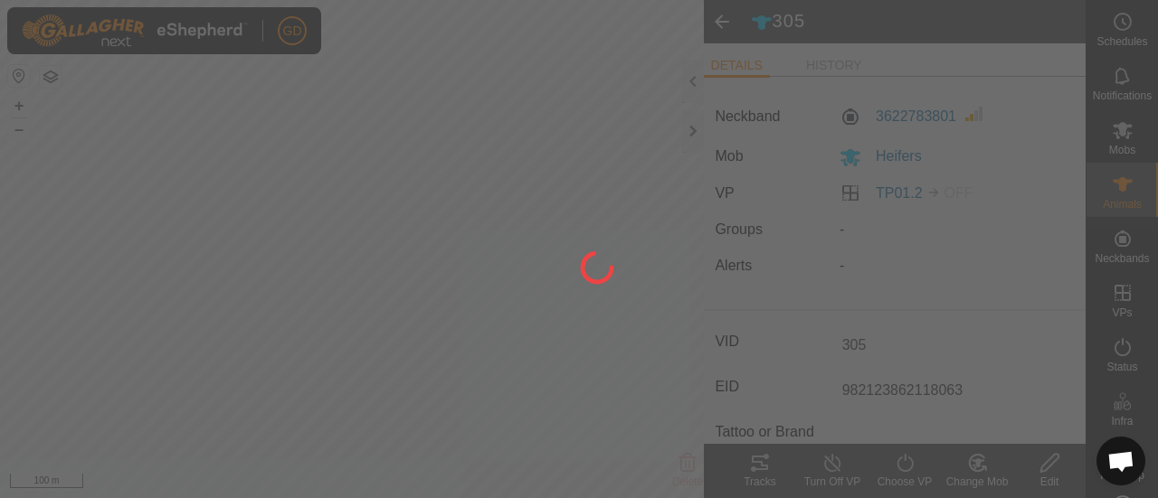
type input "-"
type input "0 kg"
type input "-"
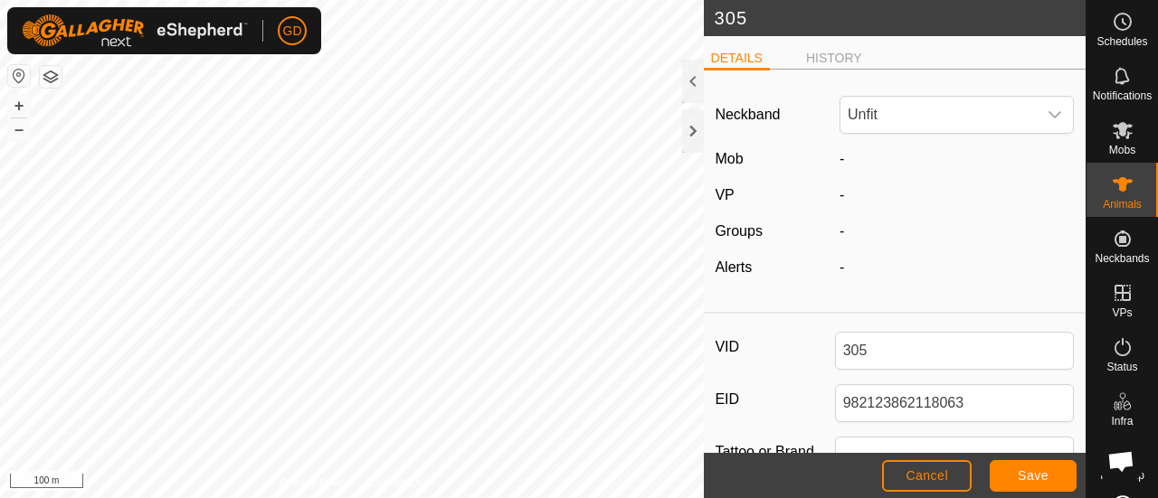
type input "0"
